Goal: Task Accomplishment & Management: Manage account settings

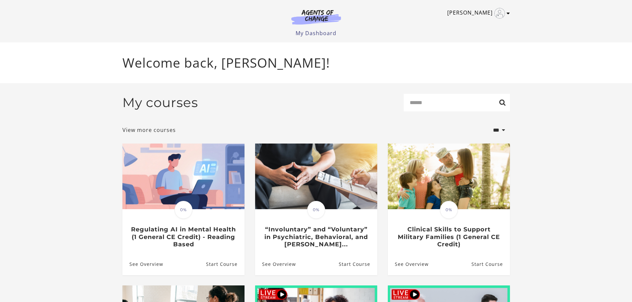
click at [505, 15] on link "[PERSON_NAME]" at bounding box center [476, 13] width 59 height 11
click at [471, 23] on link "My Account" at bounding box center [482, 24] width 58 height 11
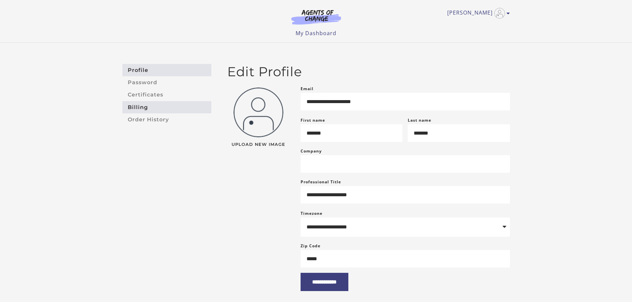
click at [138, 108] on link "Billing" at bounding box center [166, 107] width 89 height 12
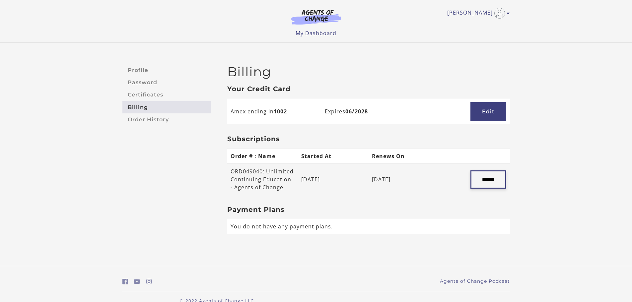
click at [479, 181] on input "******" at bounding box center [488, 179] width 36 height 18
